Goal: Browse casually

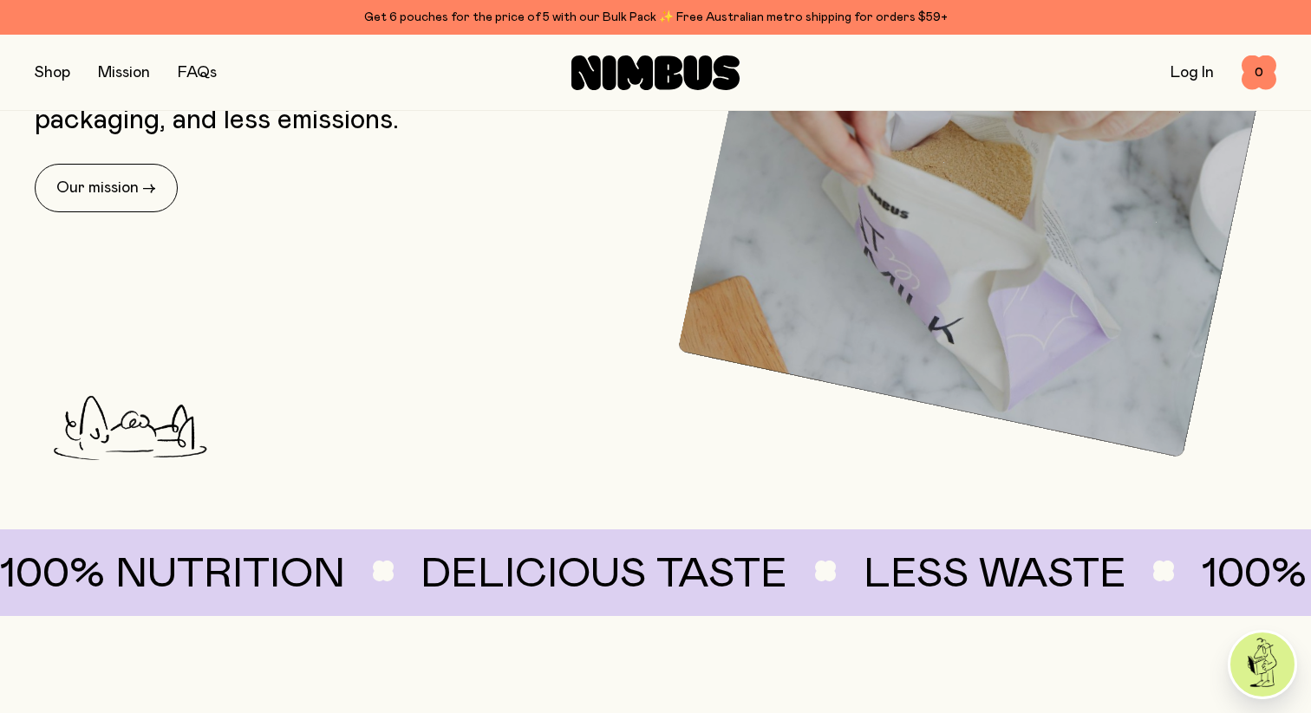
scroll to position [1165, 0]
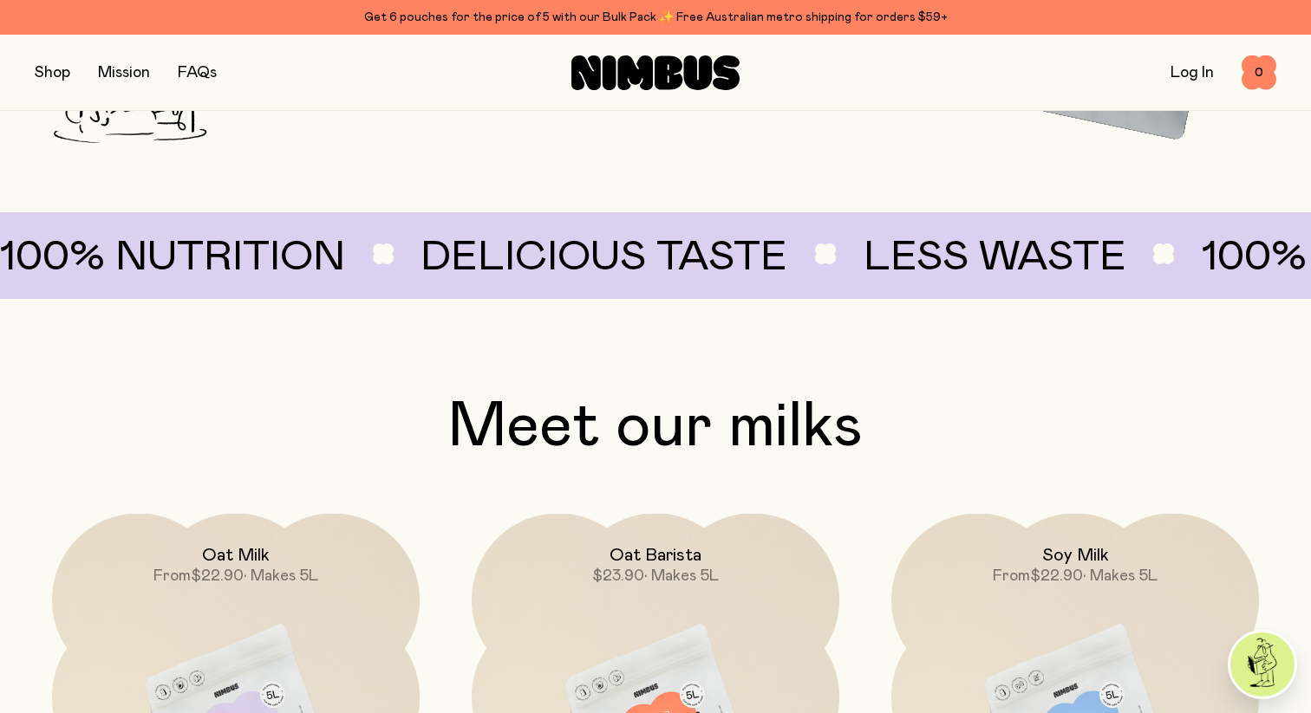
click at [49, 69] on button "button" at bounding box center [53, 73] width 36 height 24
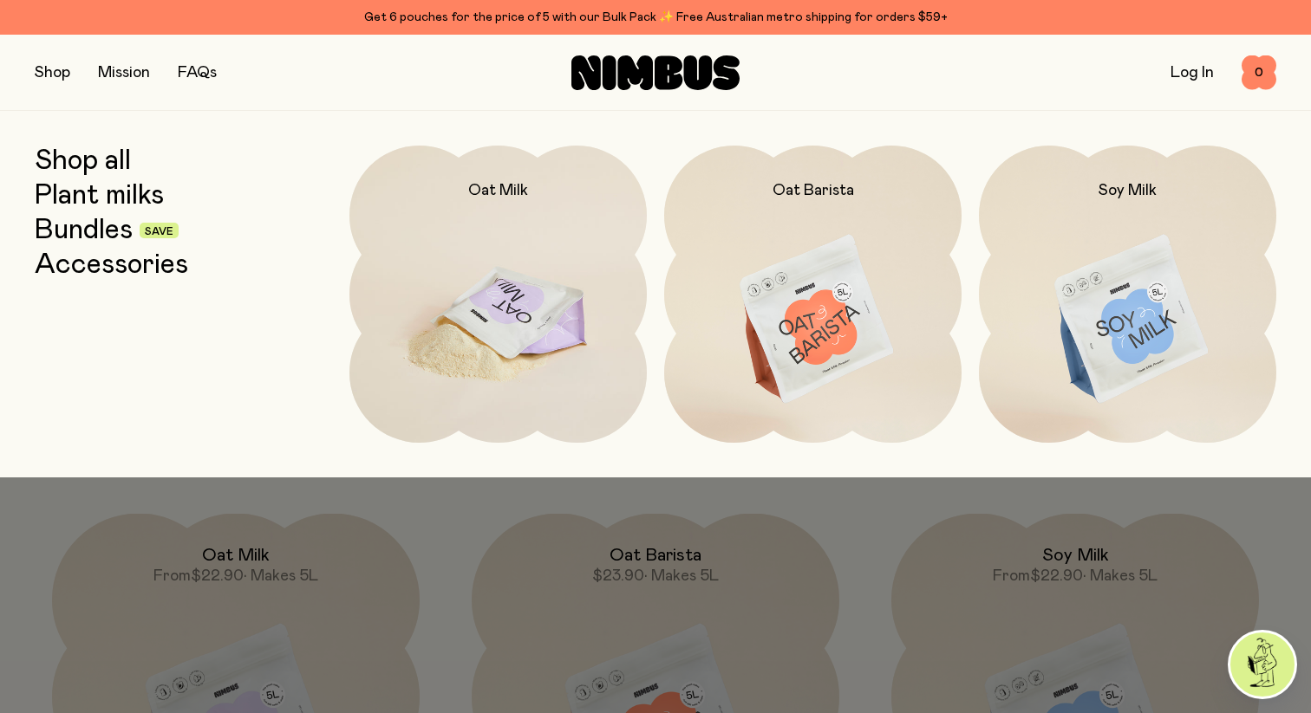
click at [503, 372] on img at bounding box center [497, 320] width 297 height 349
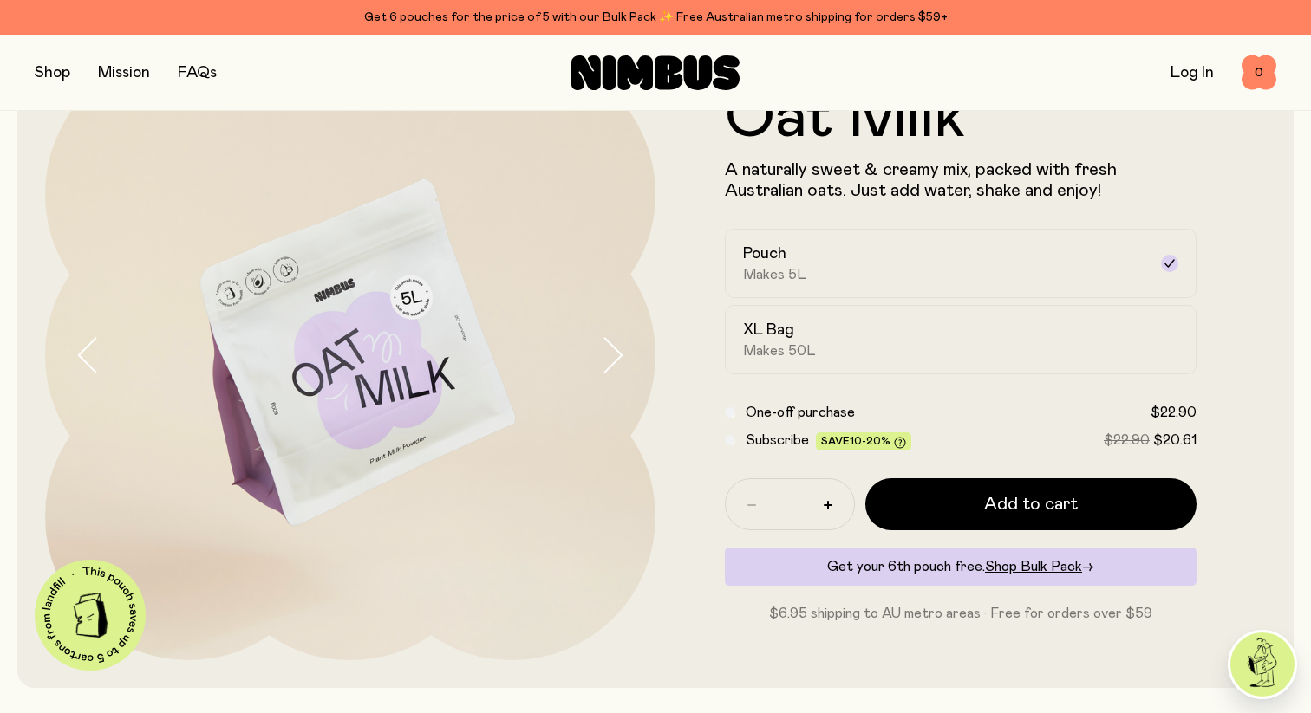
scroll to position [128, 0]
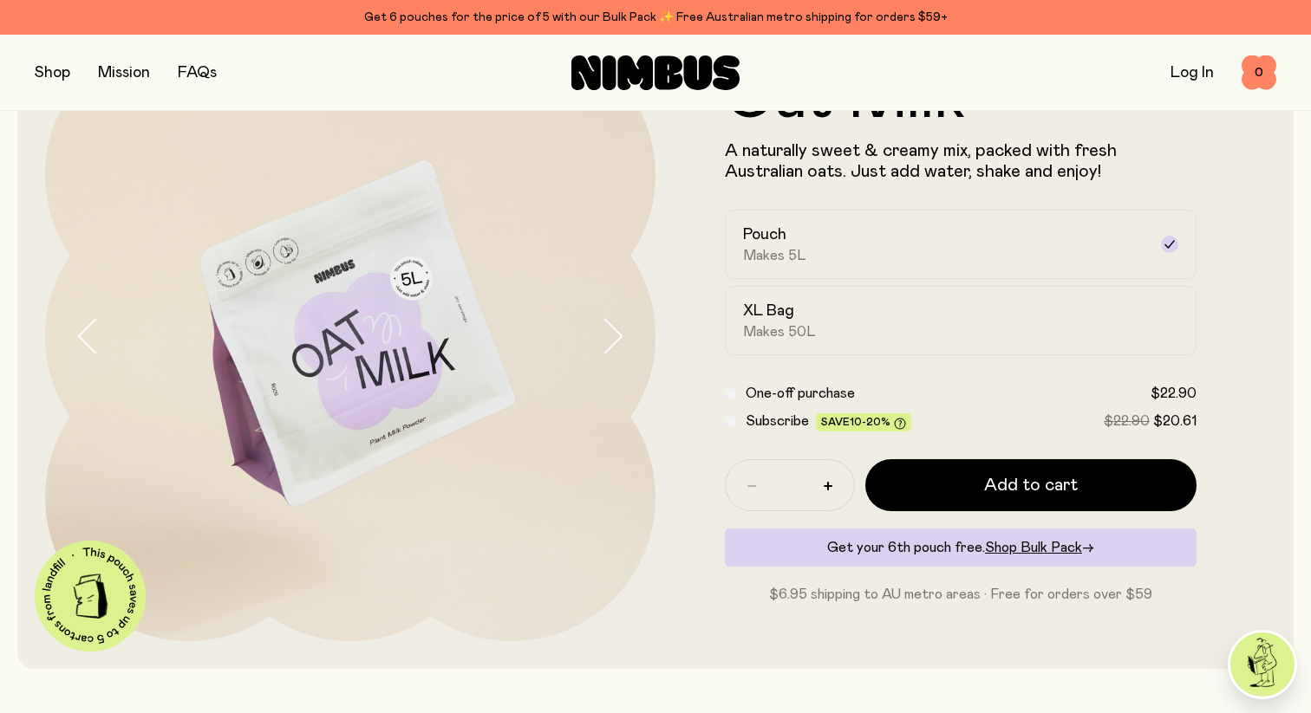
click at [608, 344] on icon "button" at bounding box center [612, 336] width 24 height 36
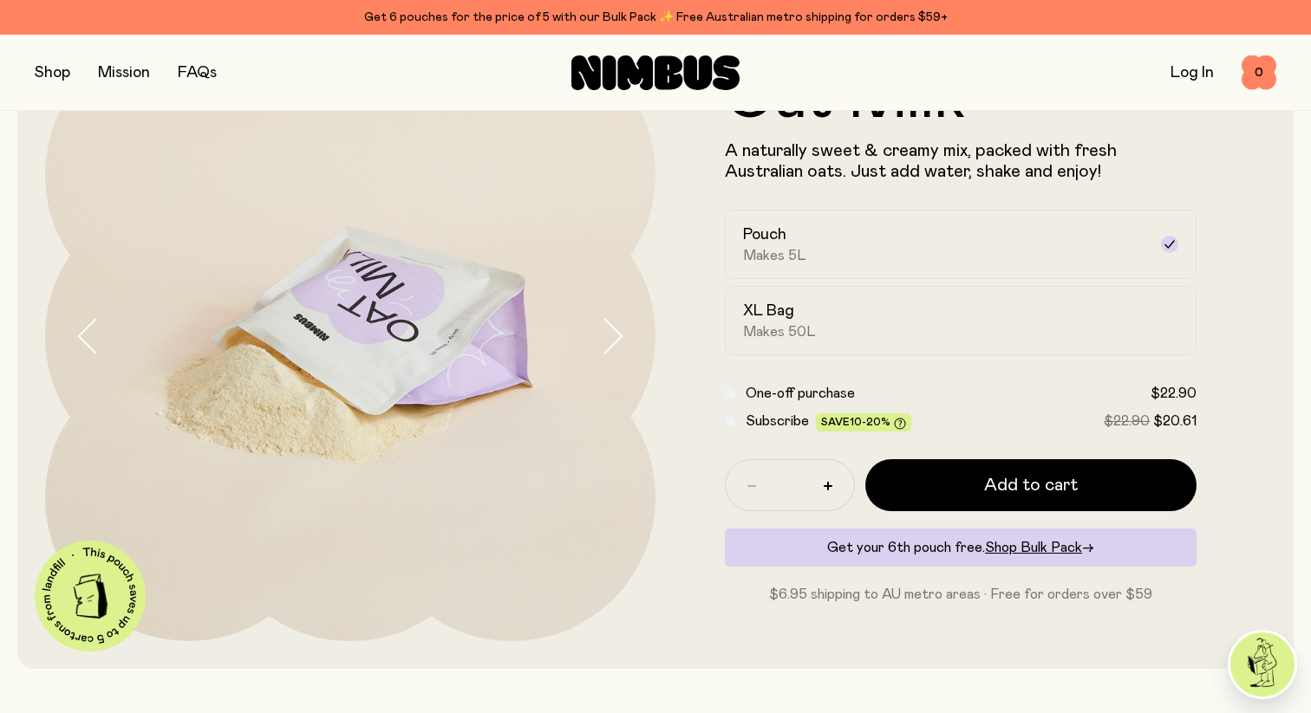
click at [608, 344] on icon "button" at bounding box center [612, 336] width 24 height 36
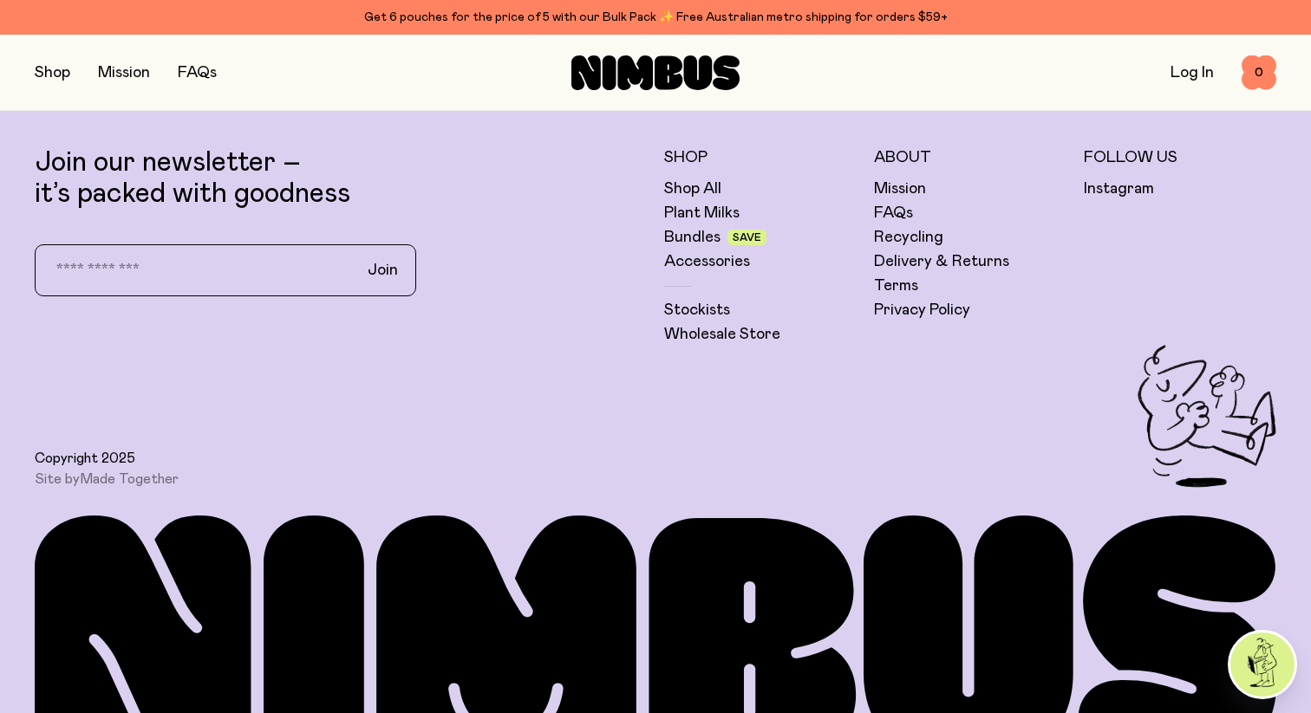
scroll to position [4355, 0]
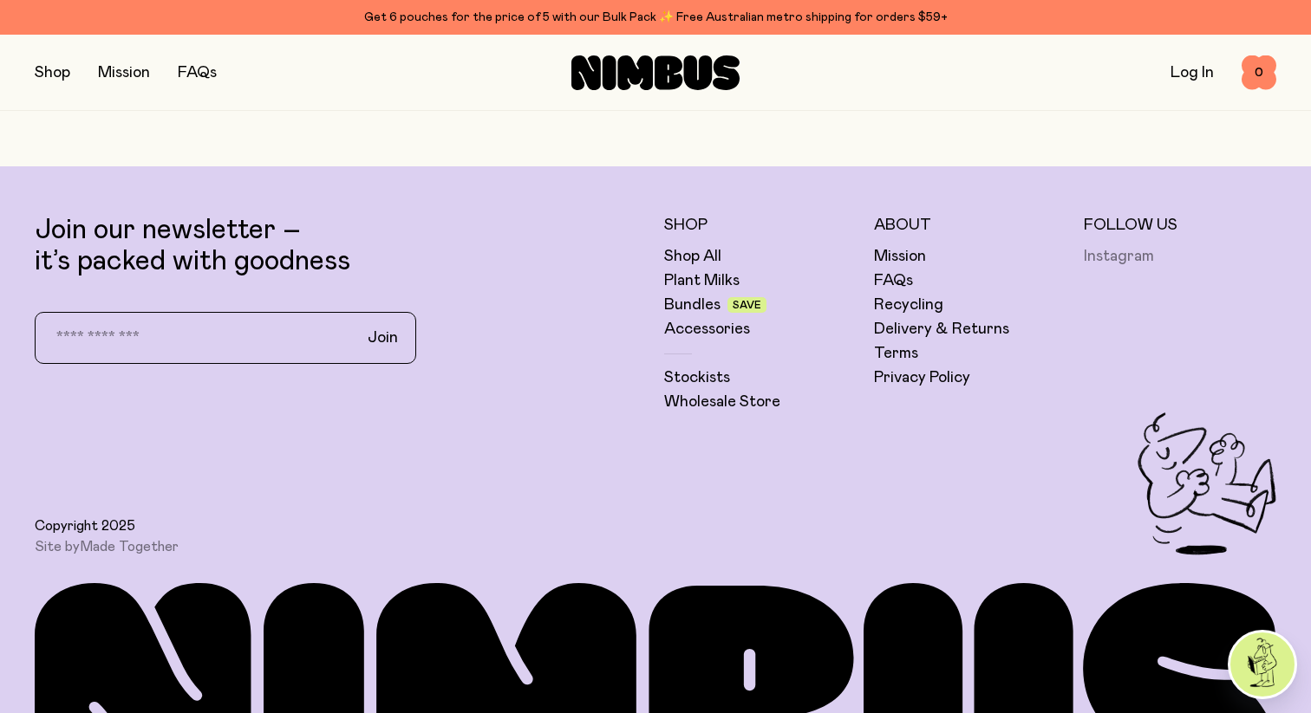
click at [1133, 257] on link "Instagram" at bounding box center [1118, 256] width 70 height 21
click at [898, 257] on link "Mission" at bounding box center [900, 256] width 52 height 21
